Goal: Task Accomplishment & Management: Manage account settings

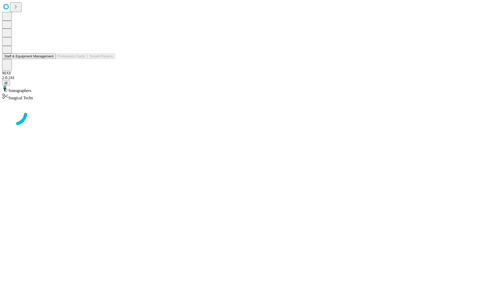
click at [50, 59] on button "Staff & Equipment Management" at bounding box center [29, 56] width 54 height 6
